Goal: Transaction & Acquisition: Purchase product/service

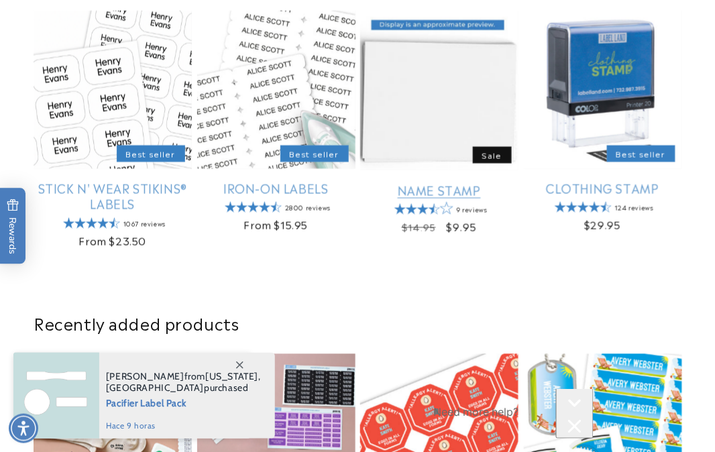
scroll to position [670, 0]
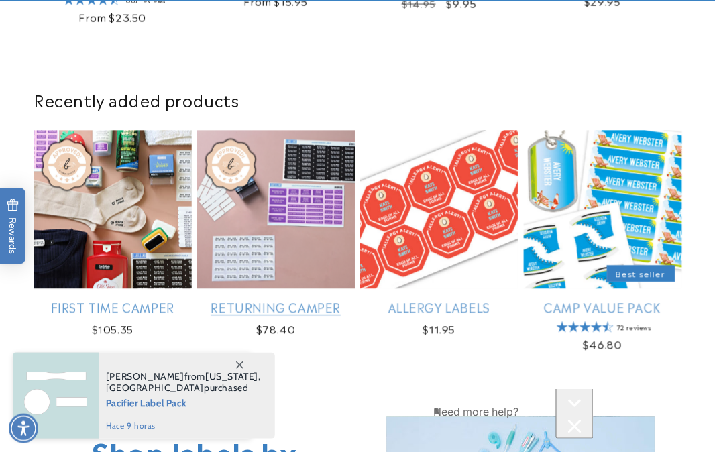
click at [140, 125] on link "Returning Camper" at bounding box center [276, 306] width 158 height 15
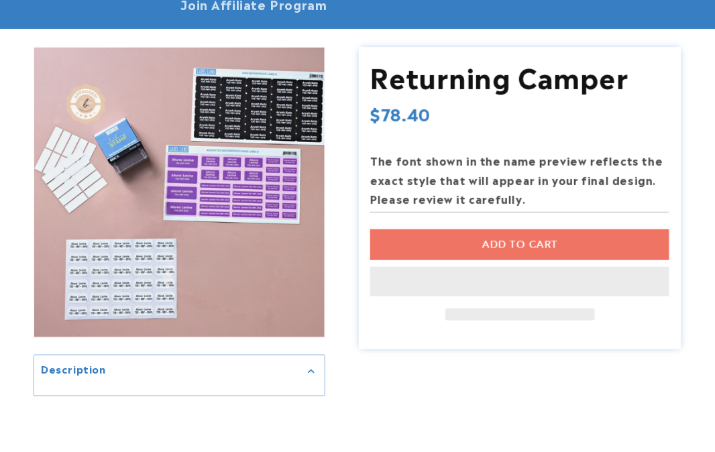
click at [497, 247] on div "Add to cart This item is a recurring or deferred purchase. By continuing, I agr…" at bounding box center [519, 274] width 299 height 91
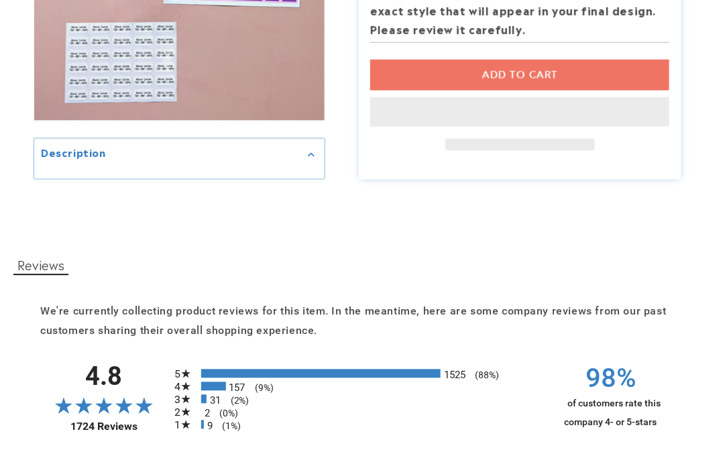
scroll to position [149, 0]
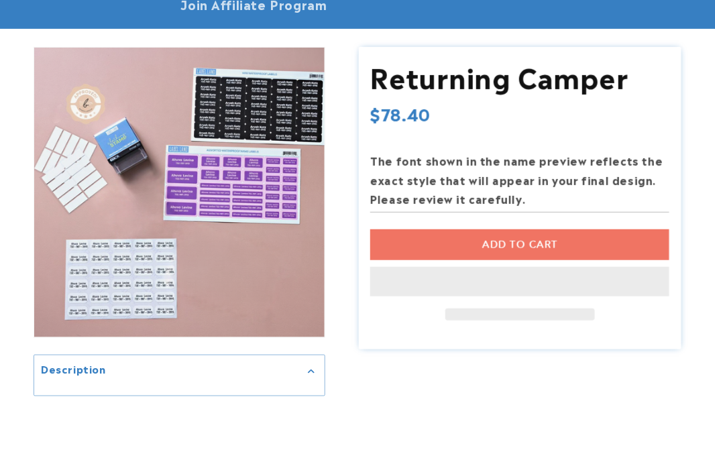
click at [487, 240] on div "Add to cart This item is a recurring or deferred purchase. By continuing, I agr…" at bounding box center [519, 274] width 299 height 91
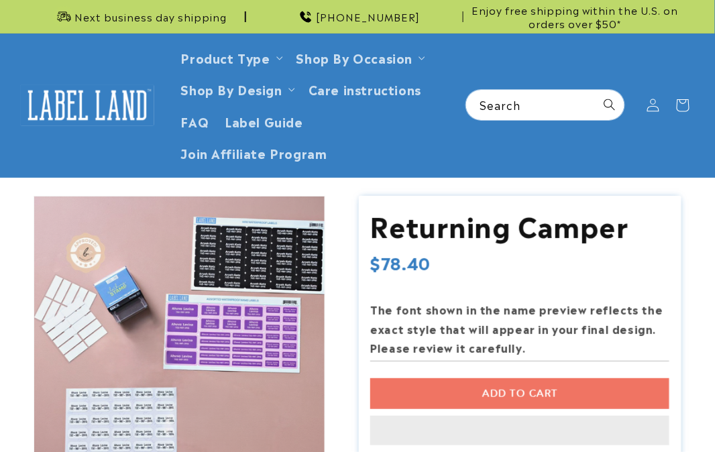
scroll to position [74, 0]
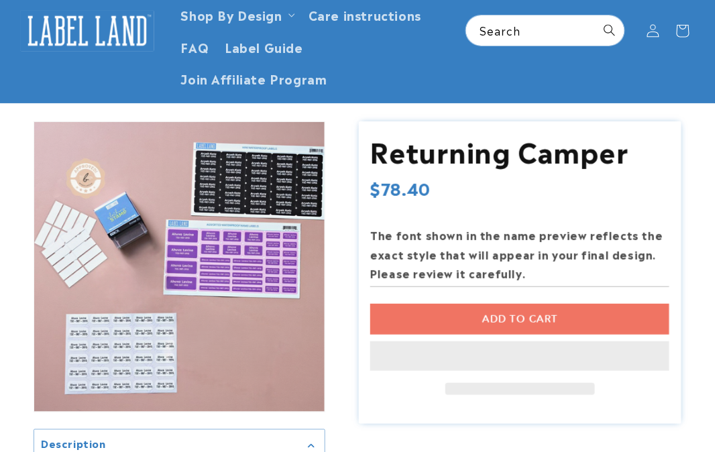
click at [542, 318] on div "Add to cart This item is a recurring or deferred purchase. By continuing, I agr…" at bounding box center [519, 349] width 299 height 91
click at [235, 17] on link "Shop By Design" at bounding box center [231, 14] width 101 height 18
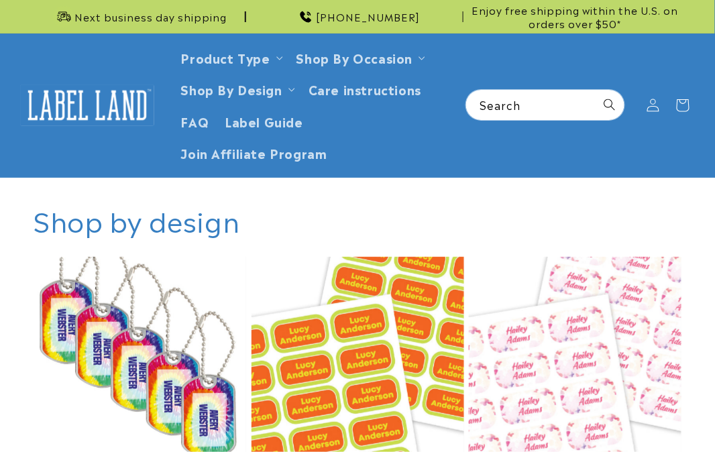
scroll to position [298, 0]
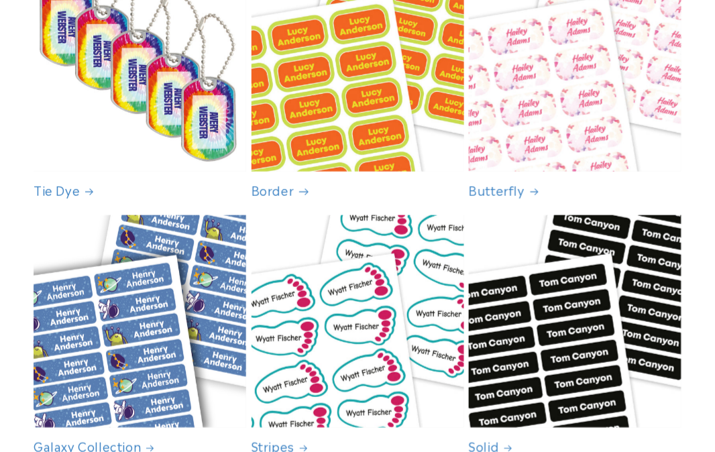
click at [369, 182] on link "Border" at bounding box center [357, 189] width 213 height 15
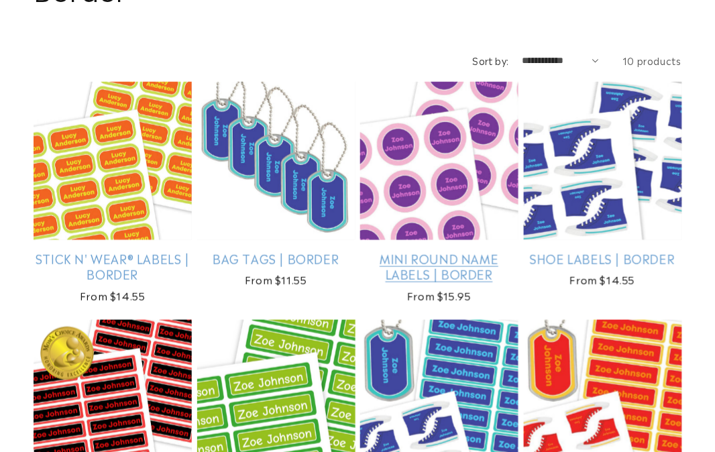
click at [447, 251] on link "Mini Round Name Labels | Border" at bounding box center [439, 267] width 158 height 32
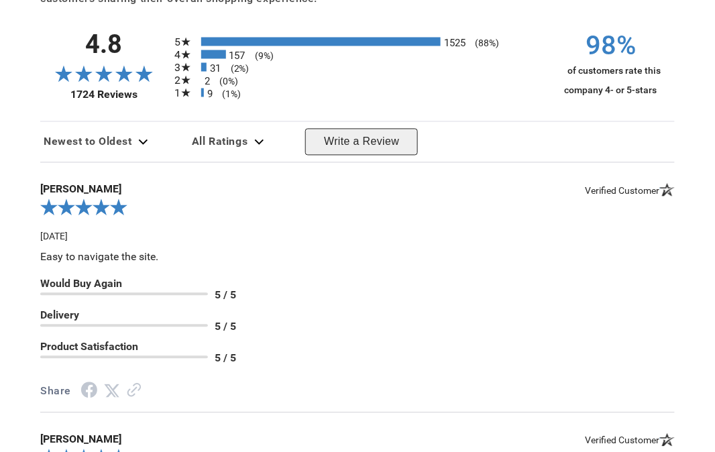
scroll to position [1266, 0]
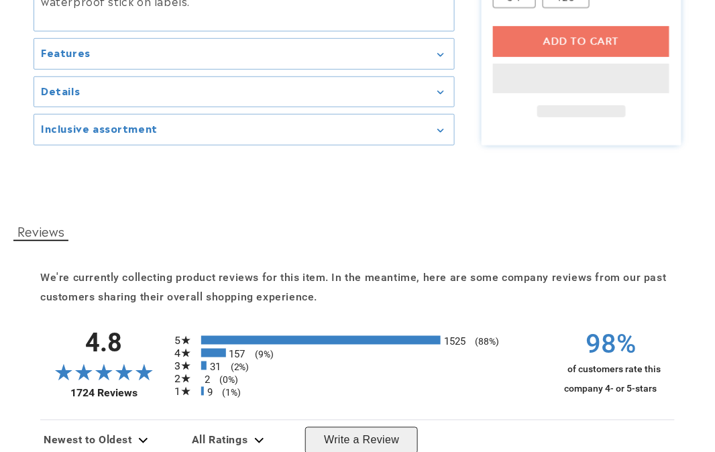
click at [618, 44] on div "Add to cart This item is a recurring or deferred purchase. By continuing, I agr…" at bounding box center [581, 70] width 176 height 91
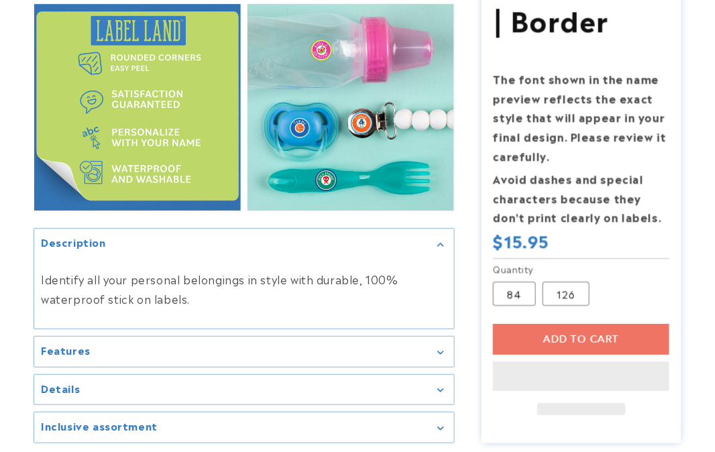
click at [567, 332] on div "Add to cart This item is a recurring or deferred purchase. By continuing, I agr…" at bounding box center [581, 368] width 176 height 91
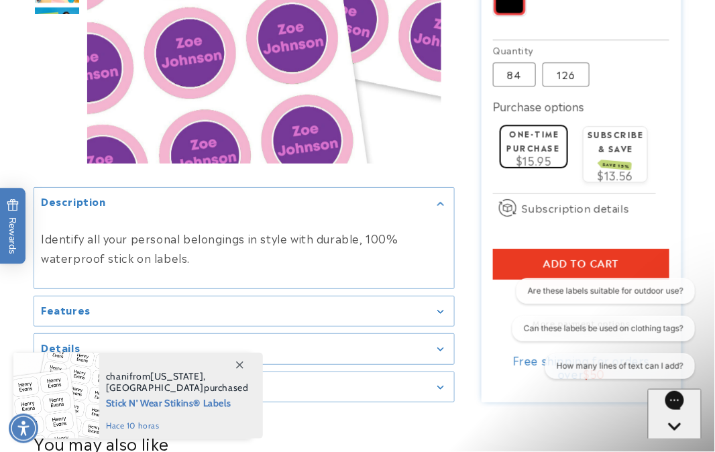
scroll to position [1043, 0]
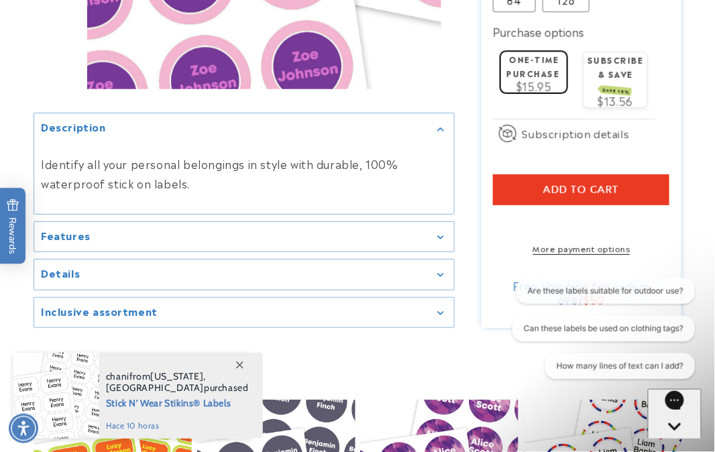
click at [504, 190] on button "Add to cart" at bounding box center [581, 189] width 176 height 31
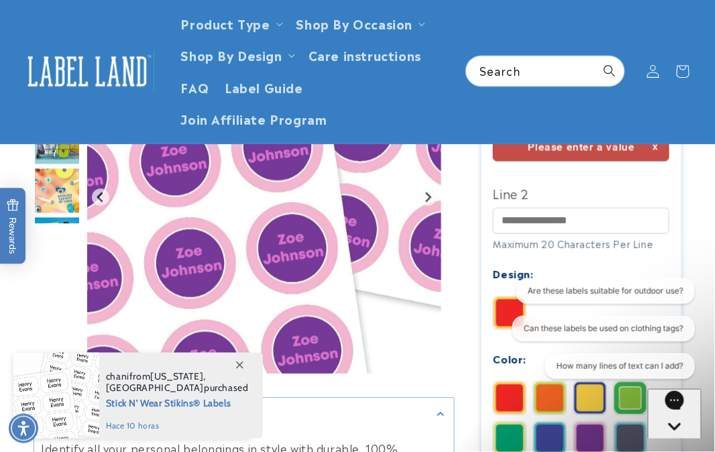
scroll to position [456, 0]
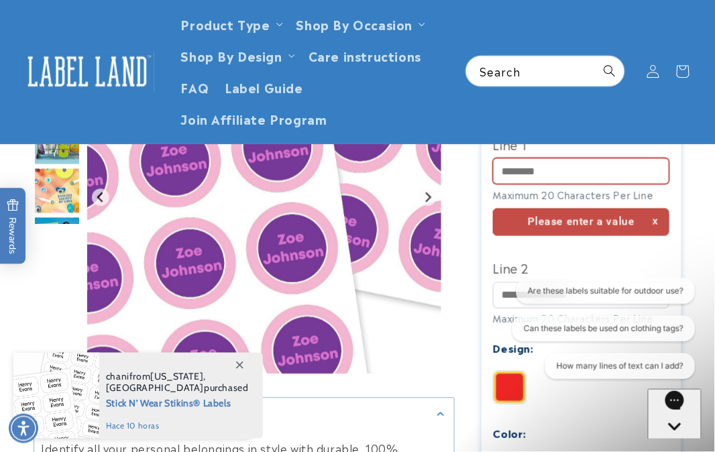
click at [551, 184] on input "Line 1" at bounding box center [581, 171] width 176 height 26
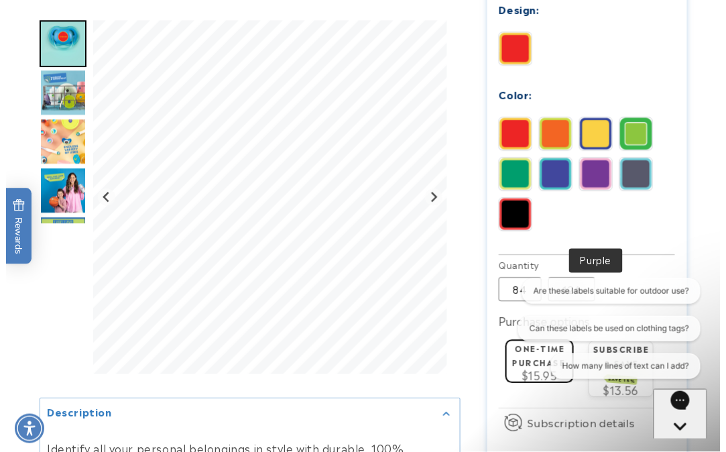
scroll to position [977, 0]
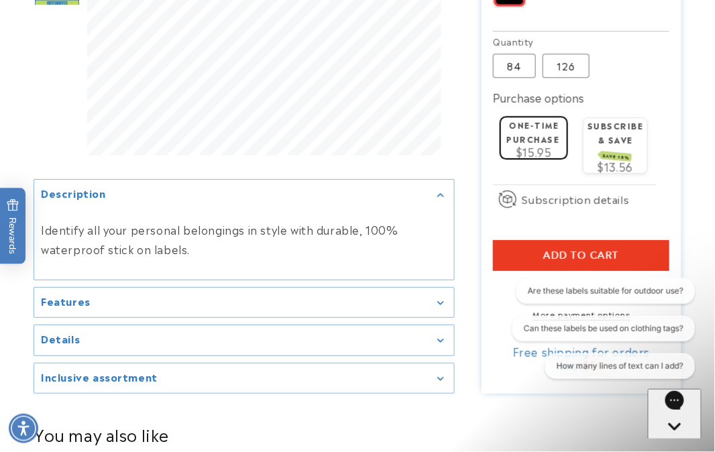
type input "******"
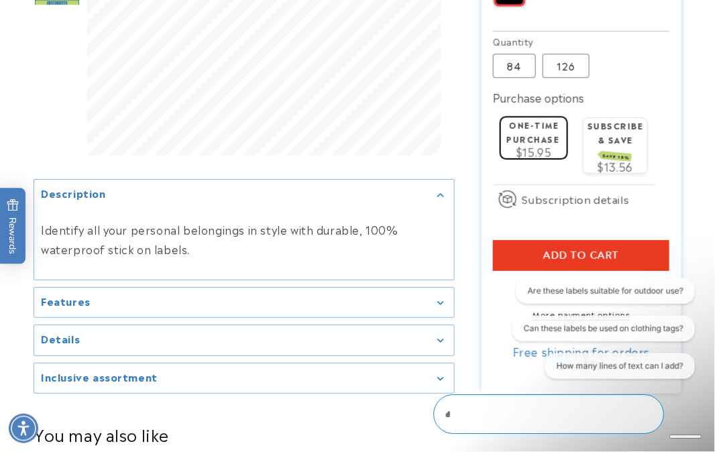
click at [583, 258] on span "Add to cart" at bounding box center [581, 255] width 76 height 12
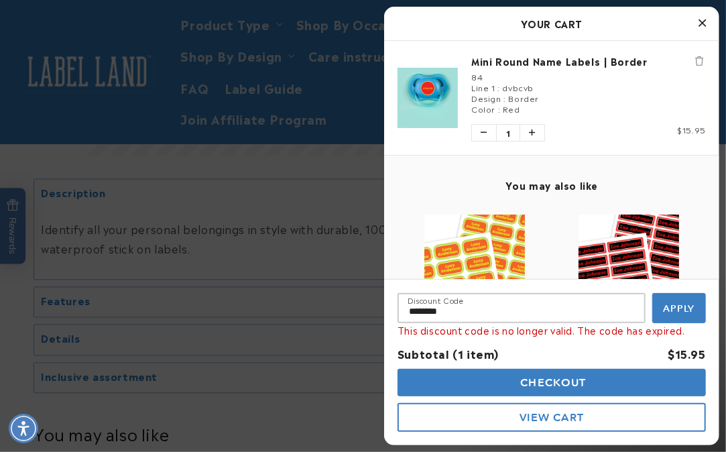
click at [579, 377] on span "Checkout" at bounding box center [552, 382] width 69 height 13
